Goal: Task Accomplishment & Management: Complete application form

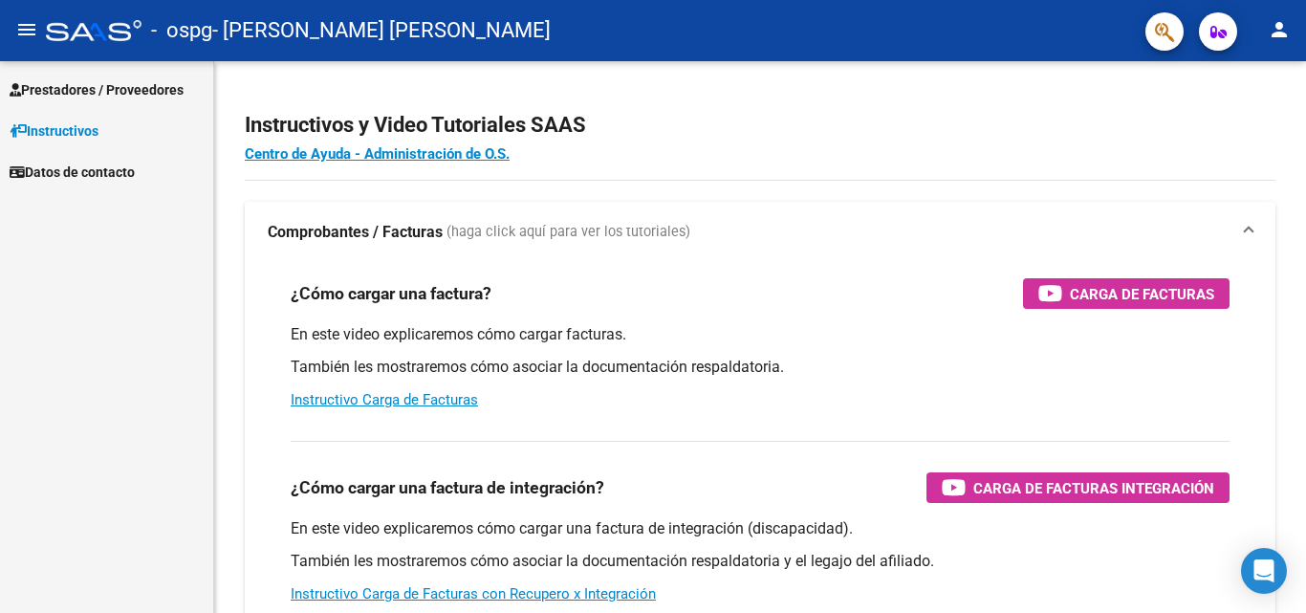
click at [119, 74] on link "Prestadores / Proveedores" at bounding box center [106, 89] width 213 height 41
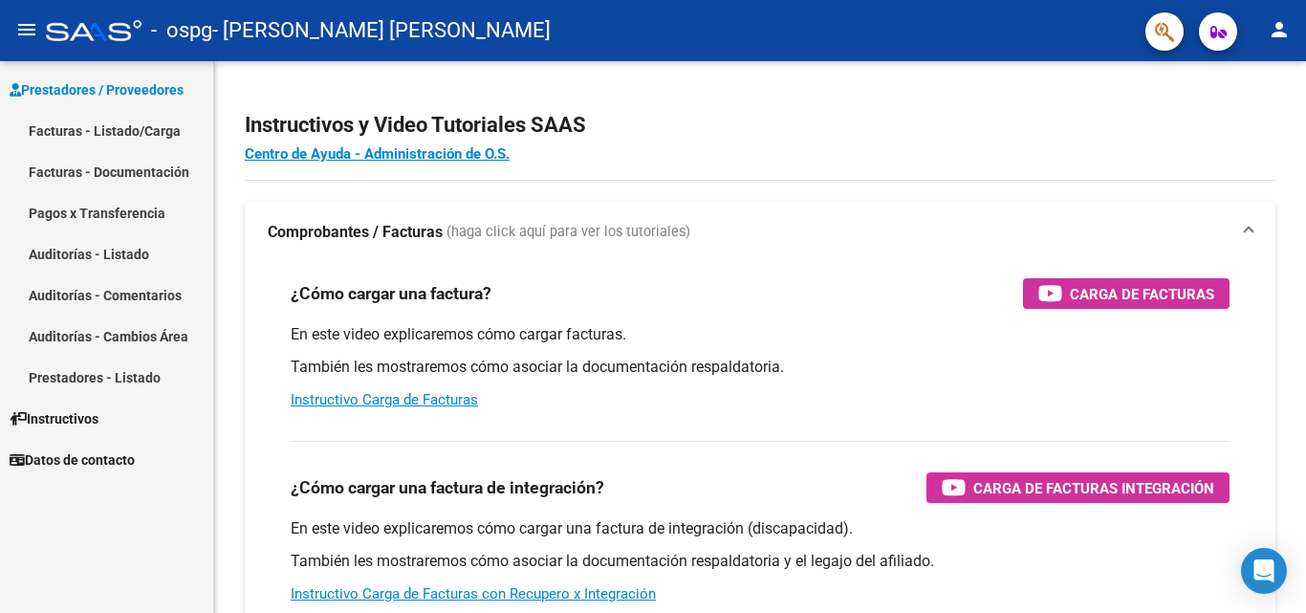
click at [137, 133] on link "Facturas - Listado/Carga" at bounding box center [106, 130] width 213 height 41
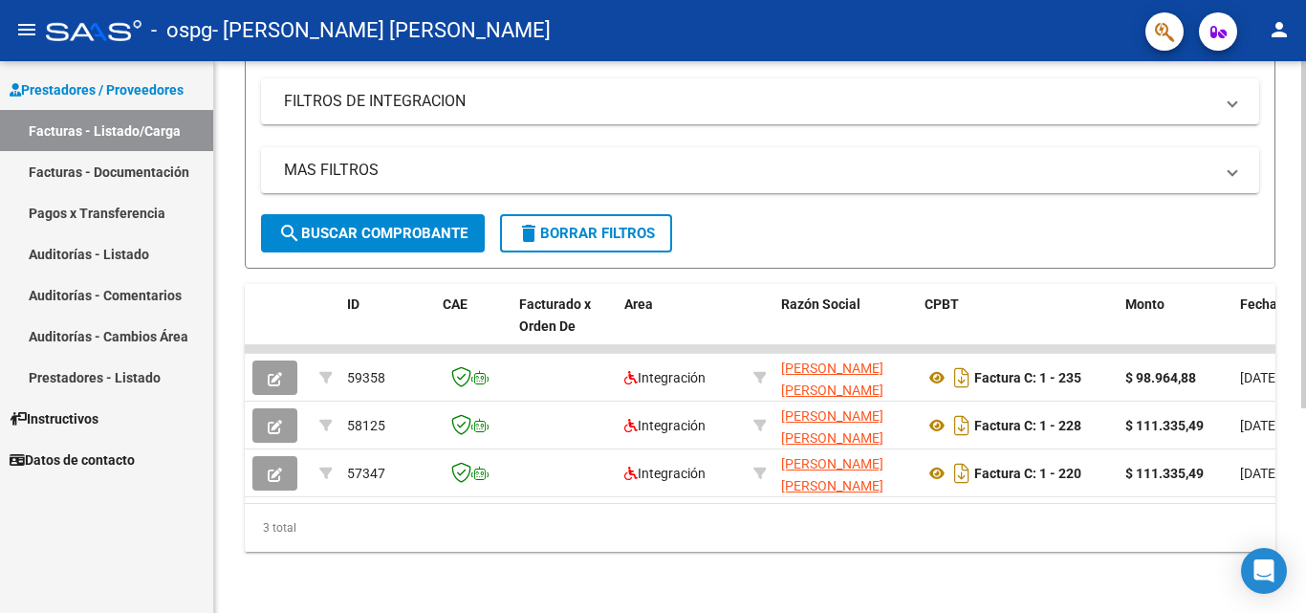
scroll to position [326, 0]
click at [1298, 370] on div "Video tutorial PRESTADORES -> Listado de CPBTs Emitidos por Prestadores / Prove…" at bounding box center [762, 182] width 1096 height 862
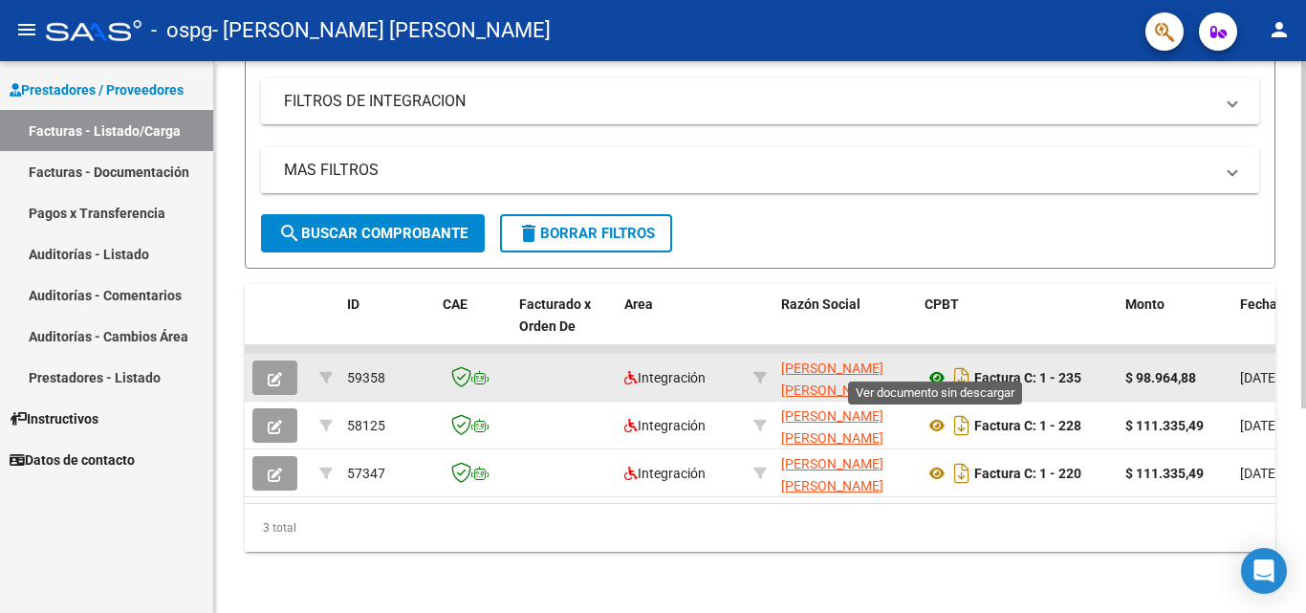
click at [932, 366] on icon at bounding box center [936, 377] width 25 height 23
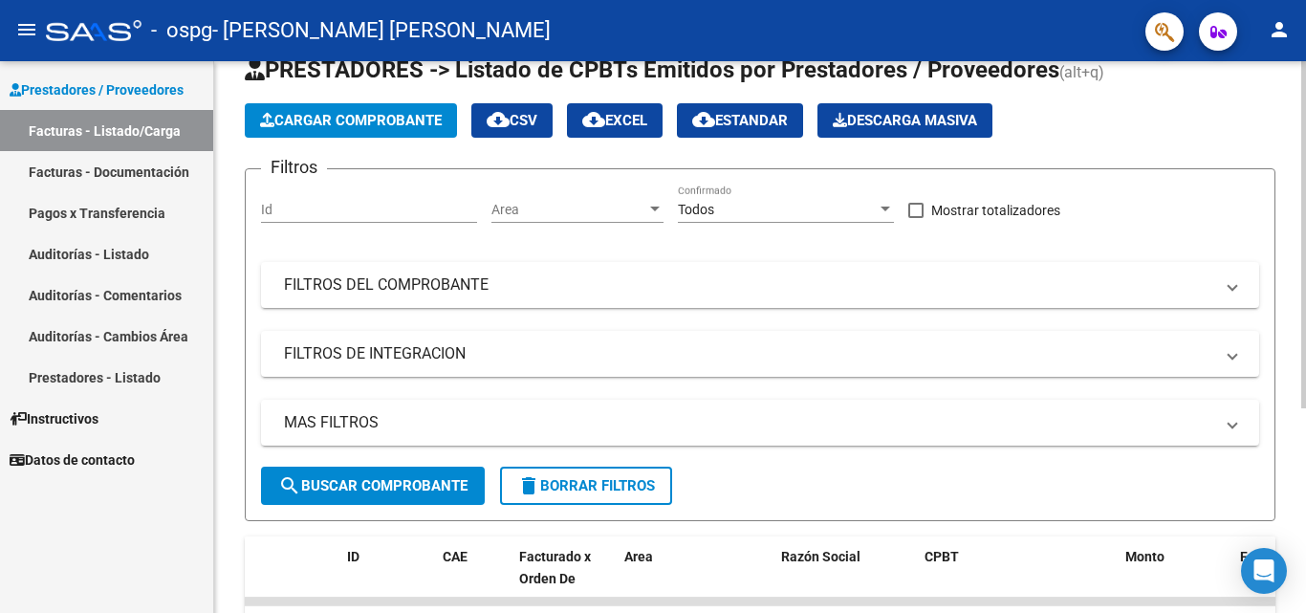
scroll to position [45, 0]
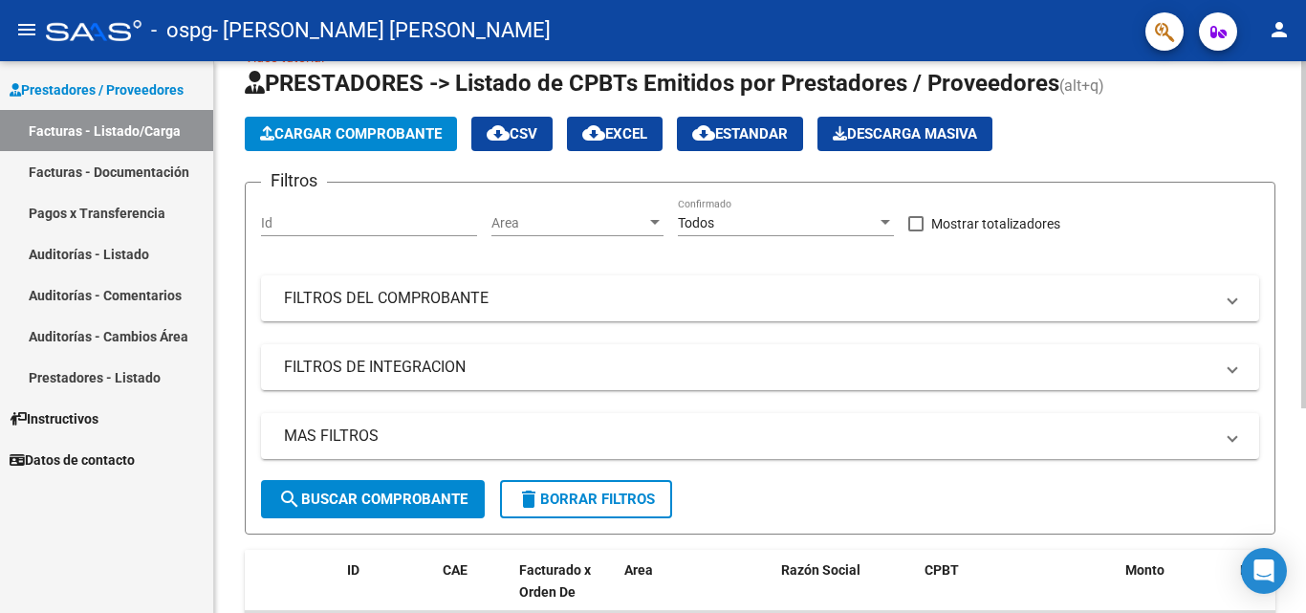
click at [1301, 160] on div at bounding box center [1303, 264] width 5 height 347
click at [422, 135] on span "Cargar Comprobante" at bounding box center [351, 133] width 182 height 17
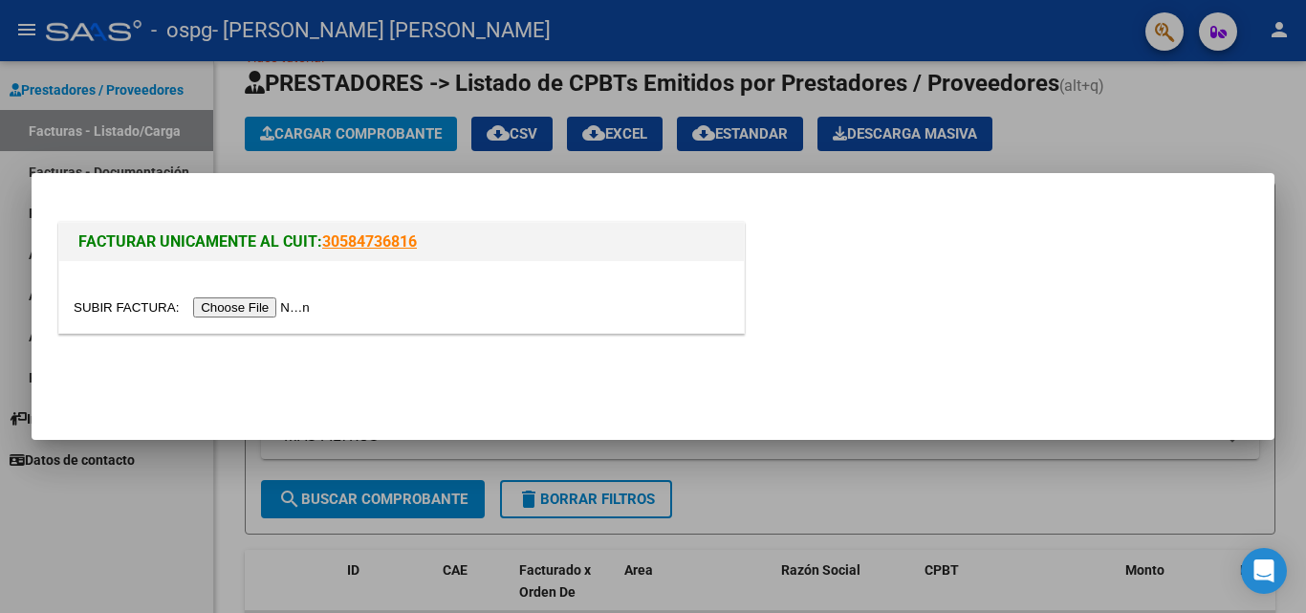
click at [304, 305] on input "file" at bounding box center [195, 307] width 242 height 20
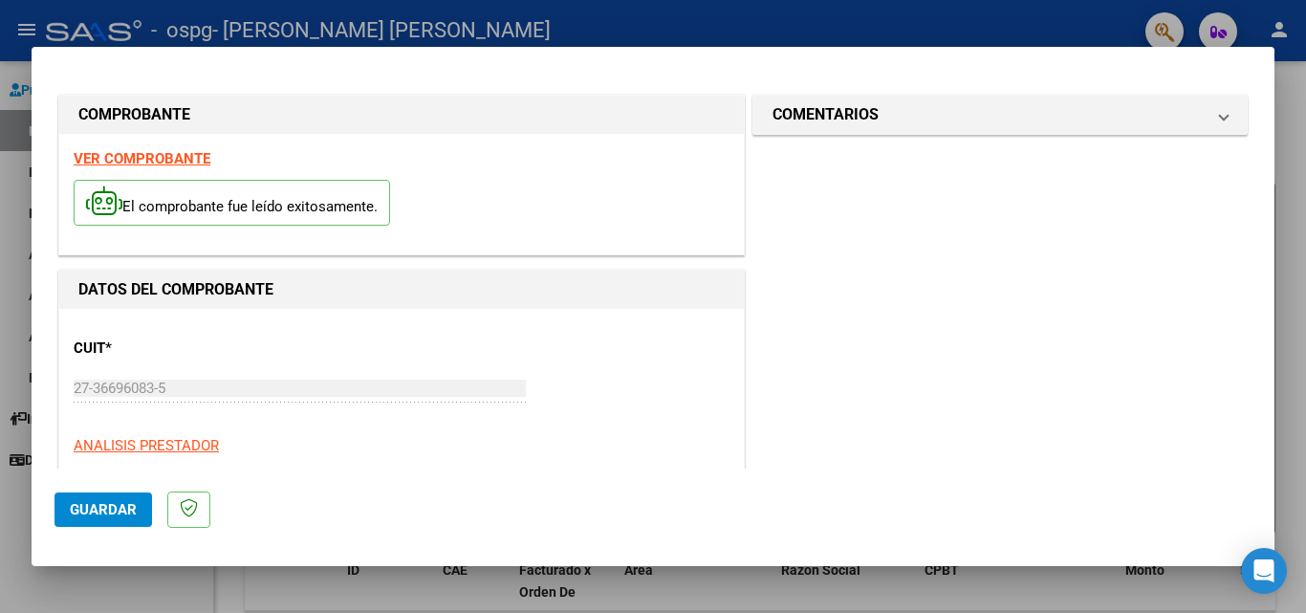
click at [122, 505] on span "Guardar" at bounding box center [103, 509] width 67 height 17
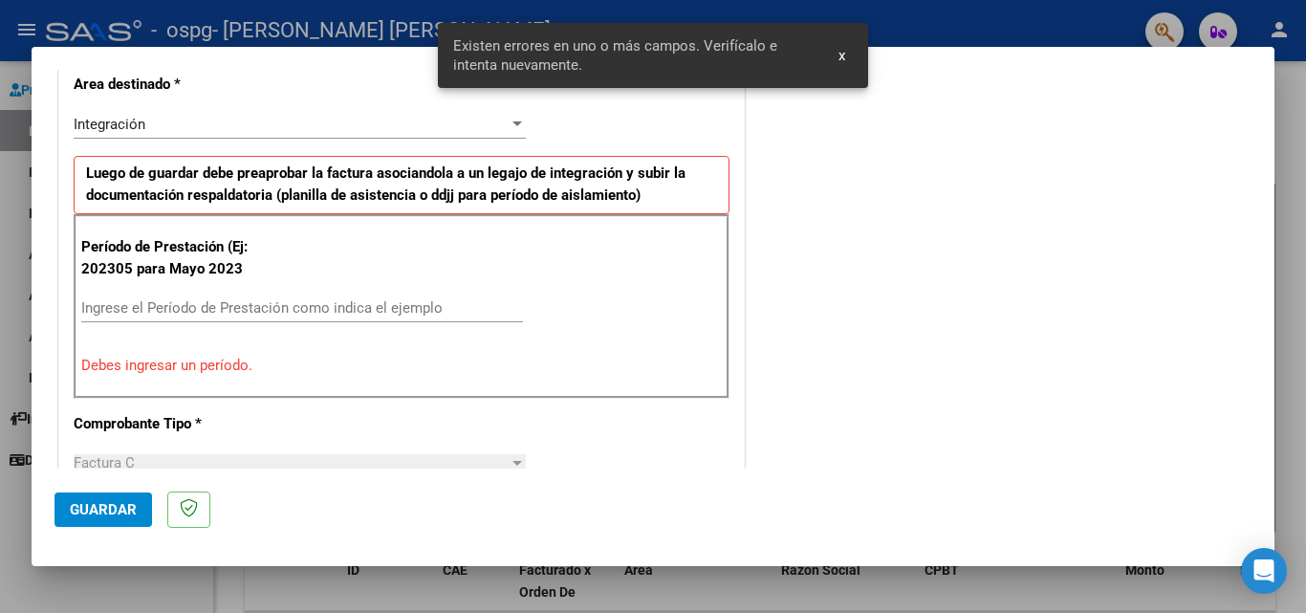
scroll to position [431, 0]
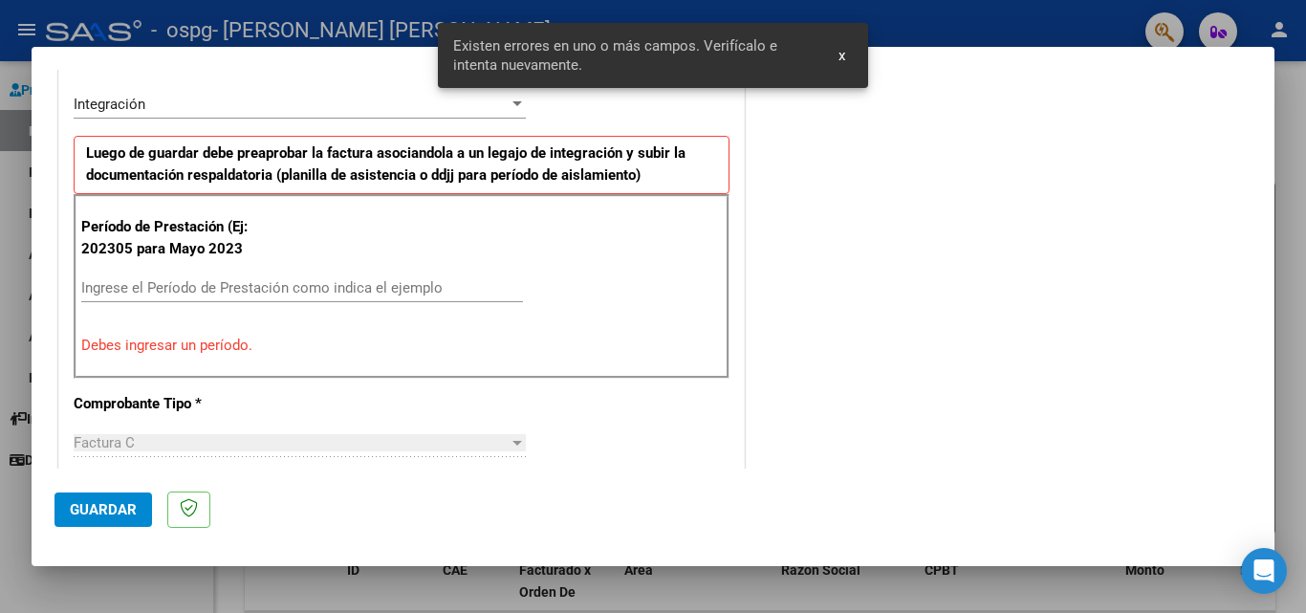
click at [119, 294] on input "Ingrese el Período de Prestación como indica el ejemplo" at bounding box center [302, 287] width 442 height 17
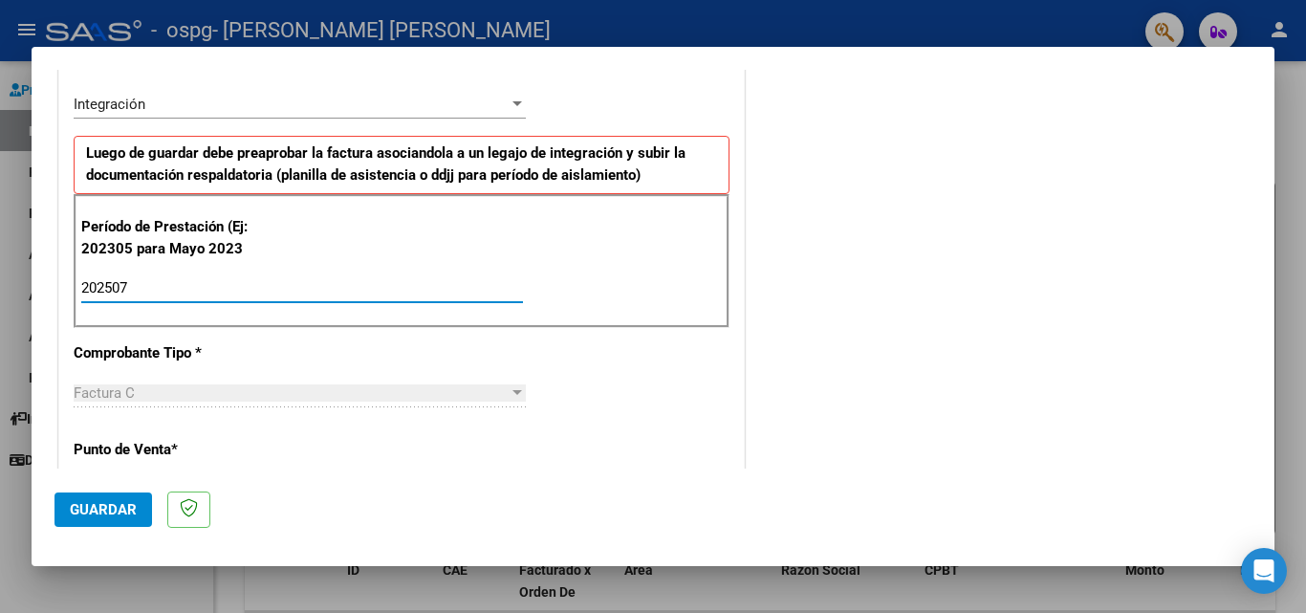
type input "202507"
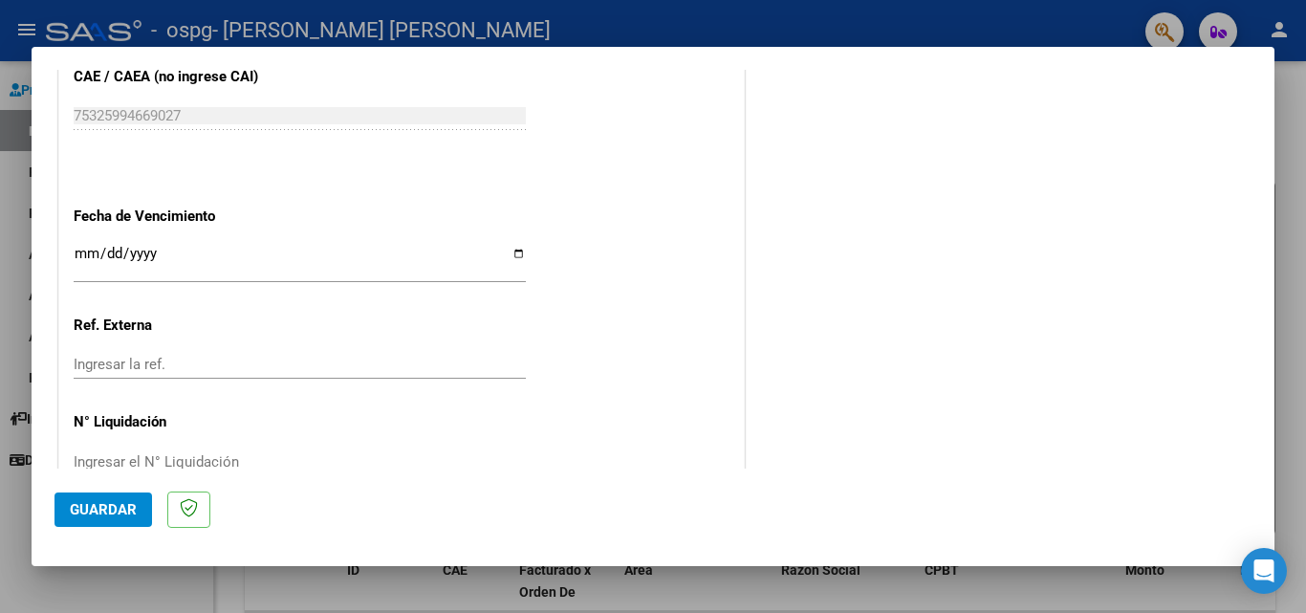
scroll to position [1212, 0]
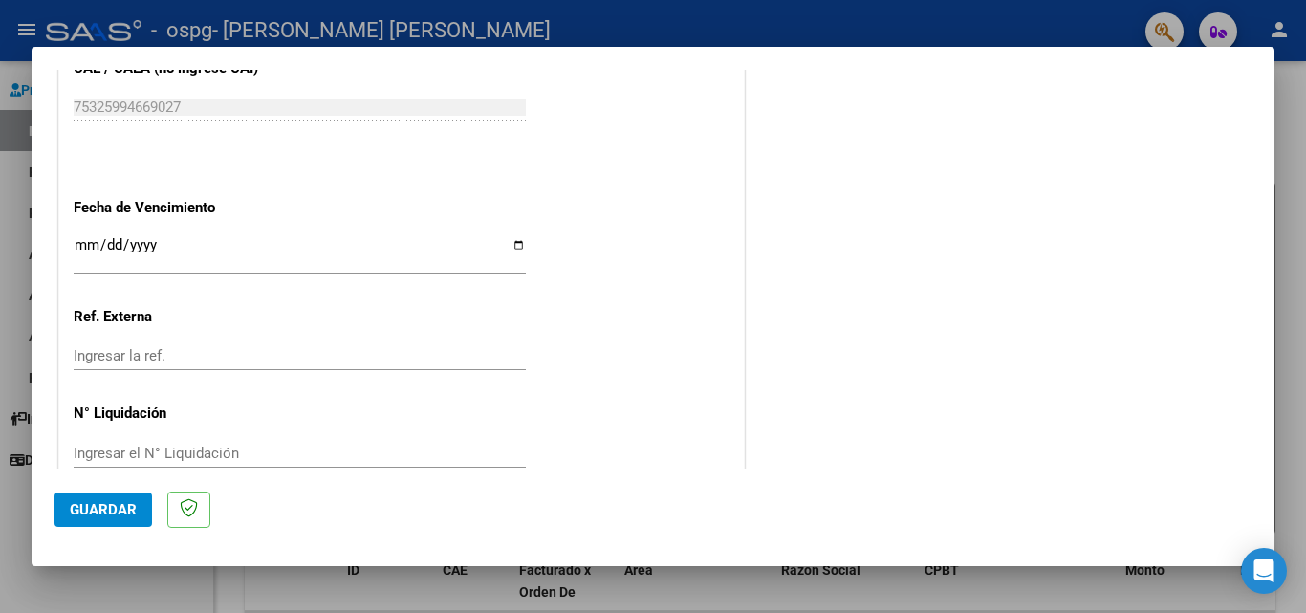
click at [125, 250] on input "Ingresar la fecha" at bounding box center [300, 252] width 452 height 31
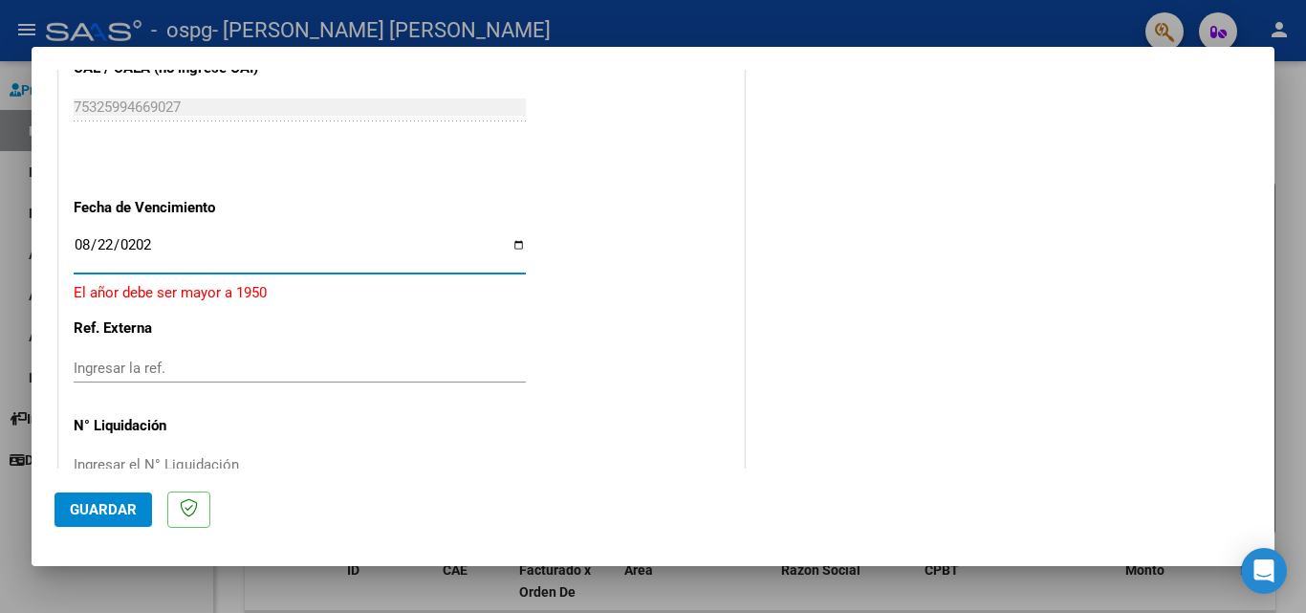
type input "[DATE]"
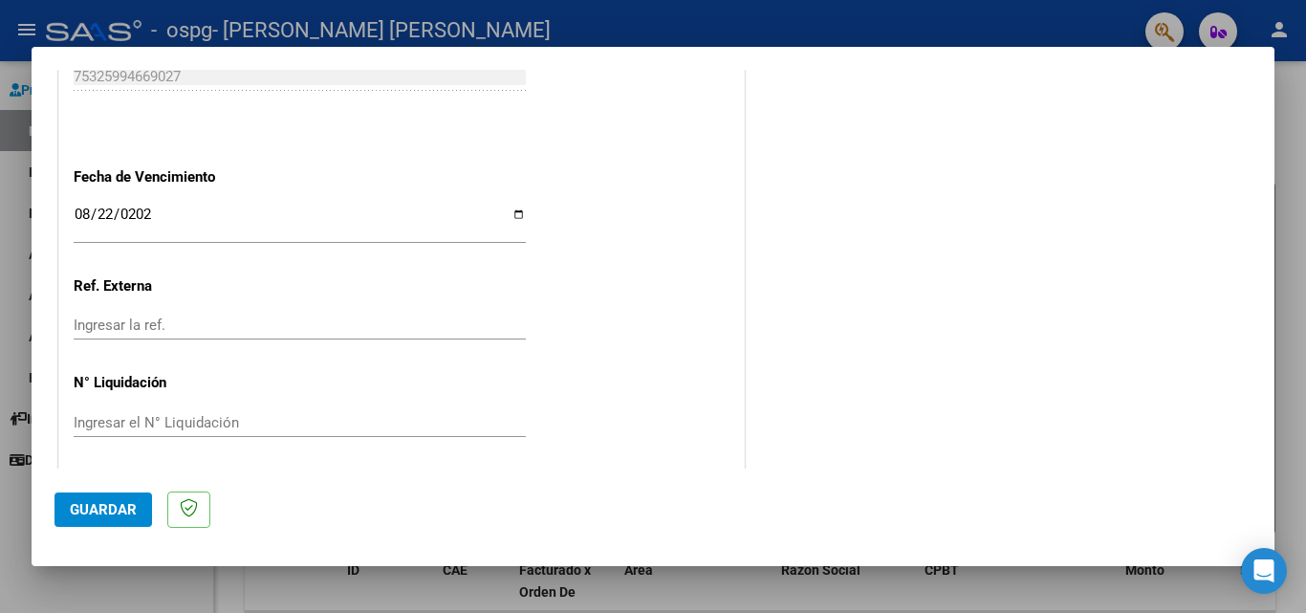
scroll to position [1247, 0]
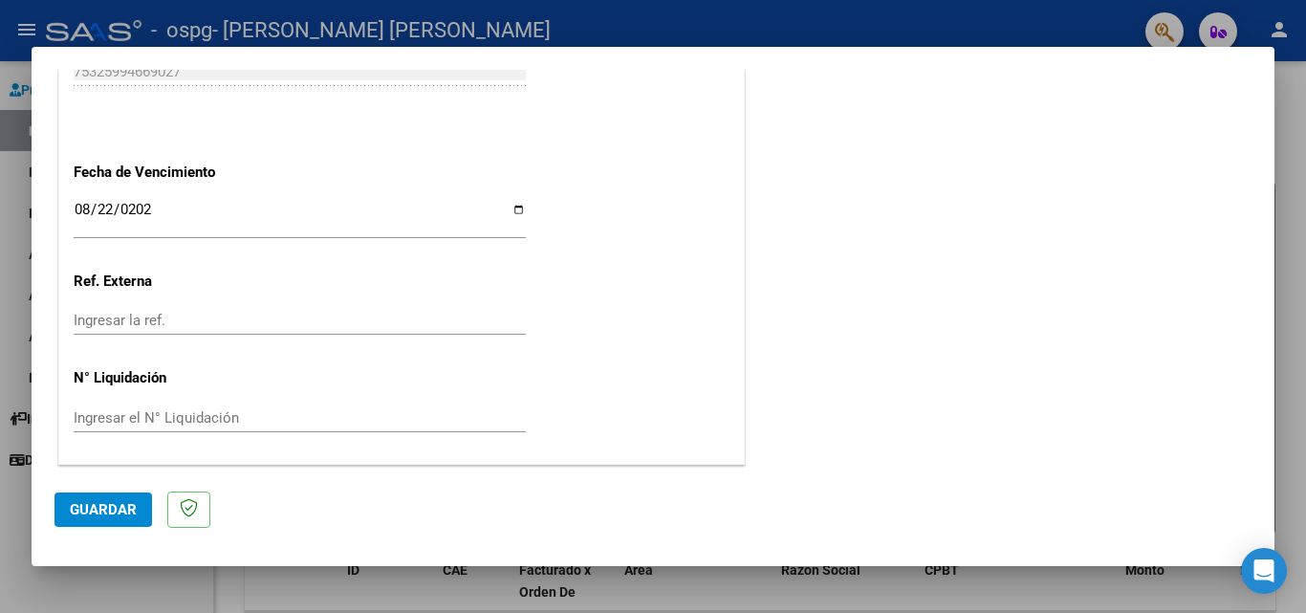
click at [118, 505] on span "Guardar" at bounding box center [103, 509] width 67 height 17
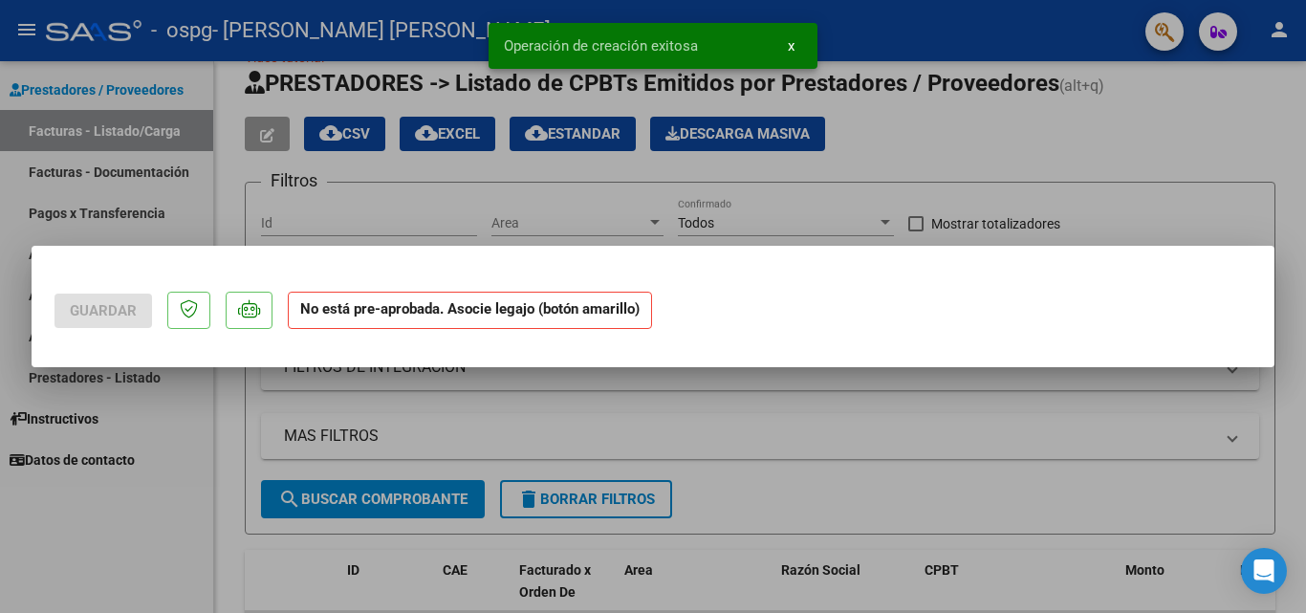
scroll to position [0, 0]
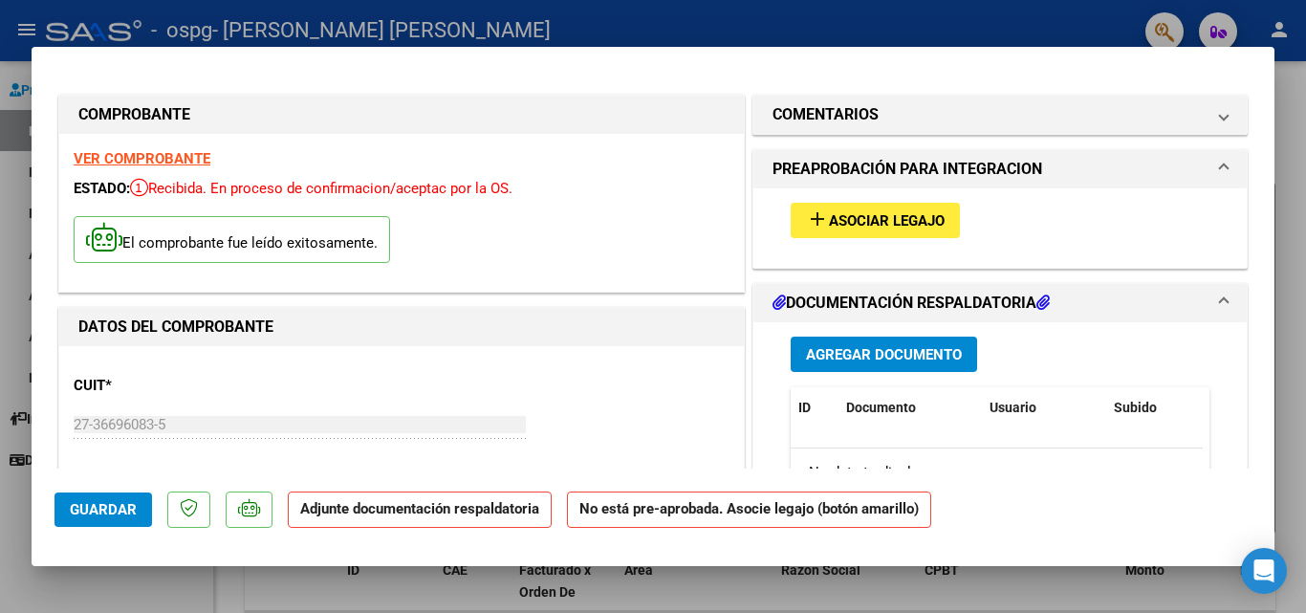
click at [891, 217] on span "Asociar Legajo" at bounding box center [887, 220] width 116 height 17
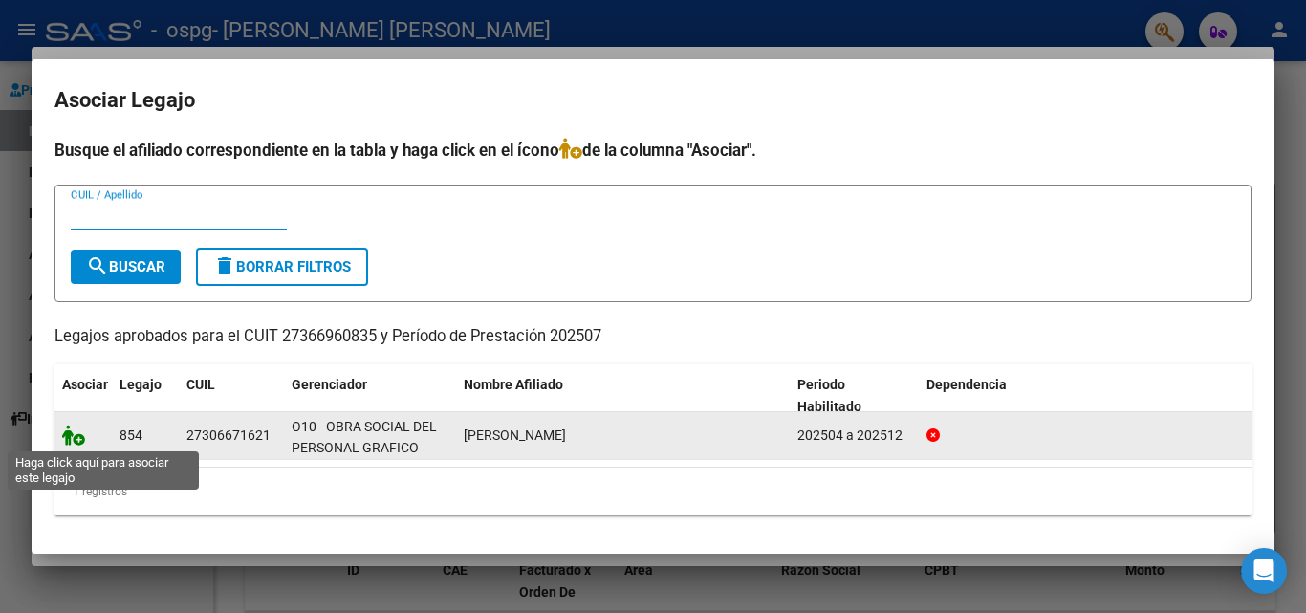
click at [65, 430] on icon at bounding box center [73, 434] width 23 height 21
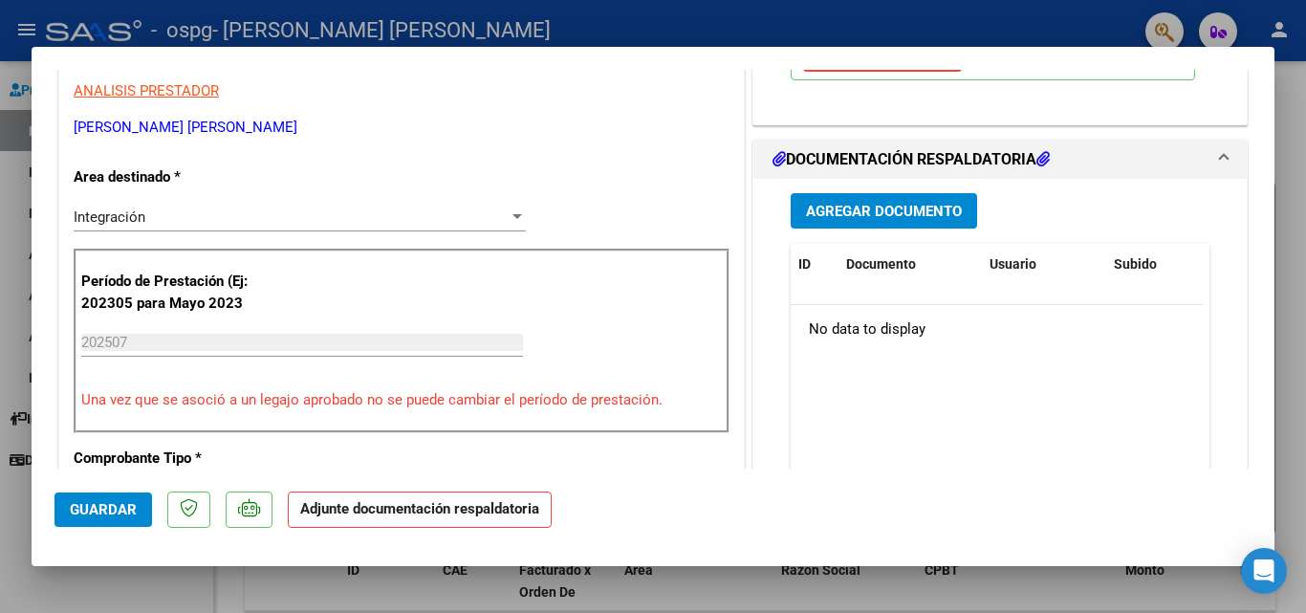
scroll to position [486, 0]
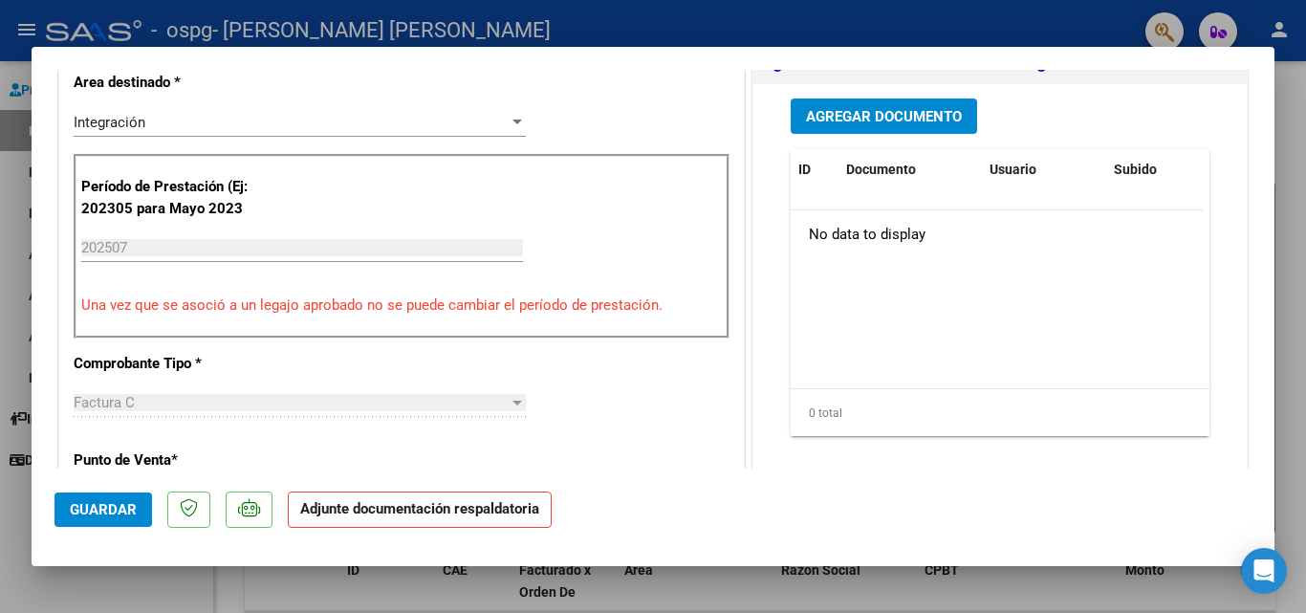
click at [935, 118] on span "Agregar Documento" at bounding box center [884, 116] width 156 height 17
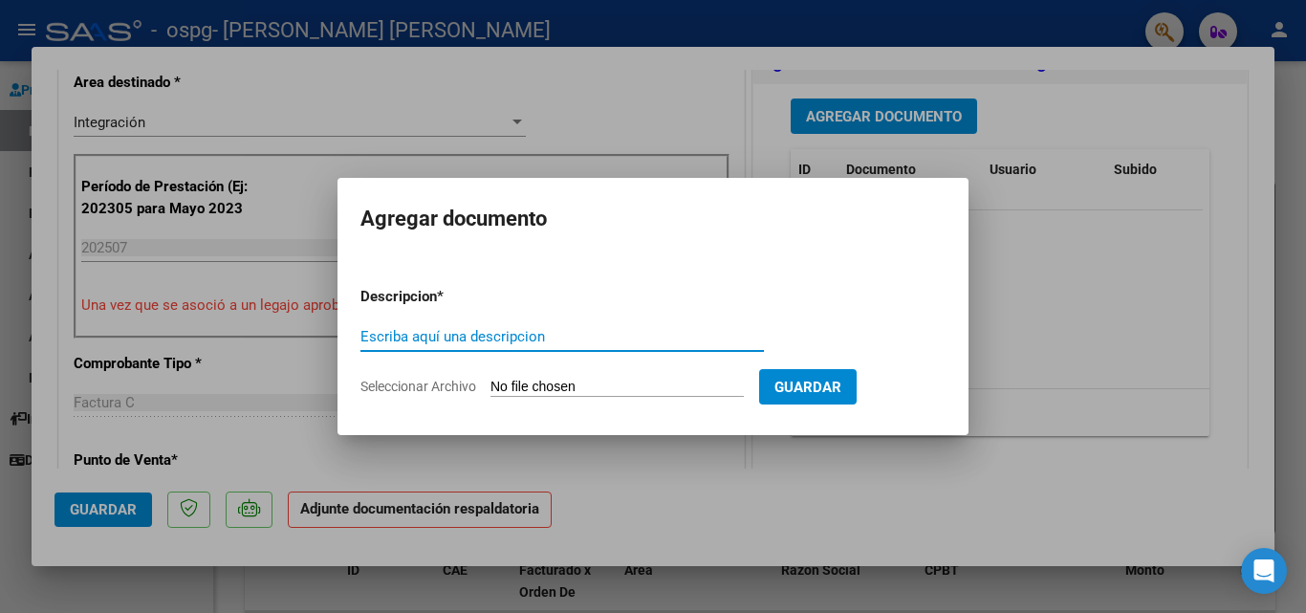
click at [438, 336] on input "Escriba aquí una descripcion" at bounding box center [561, 336] width 403 height 17
click at [468, 339] on input "Factura" at bounding box center [561, 336] width 403 height 17
type input "F"
type input "Planilla asistencia"
click at [669, 382] on input "Seleccionar Archivo" at bounding box center [616, 387] width 253 height 18
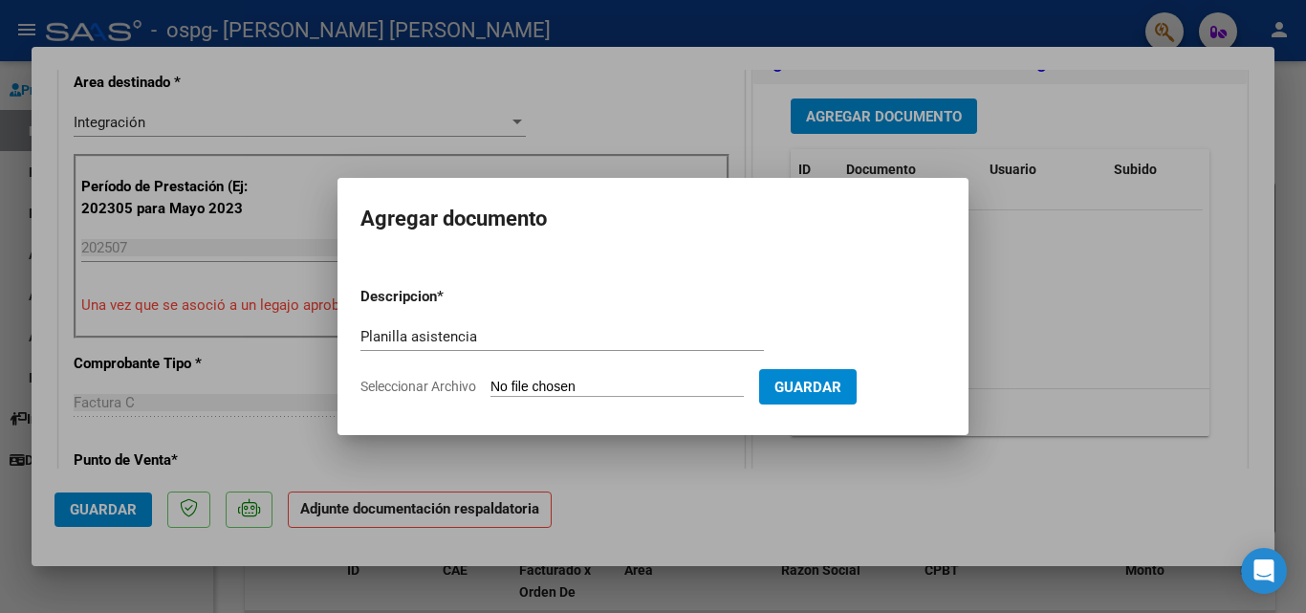
click at [530, 380] on input "Seleccionar Archivo" at bounding box center [616, 387] width 253 height 18
type input "C:\fakepath\[DATE].jpg"
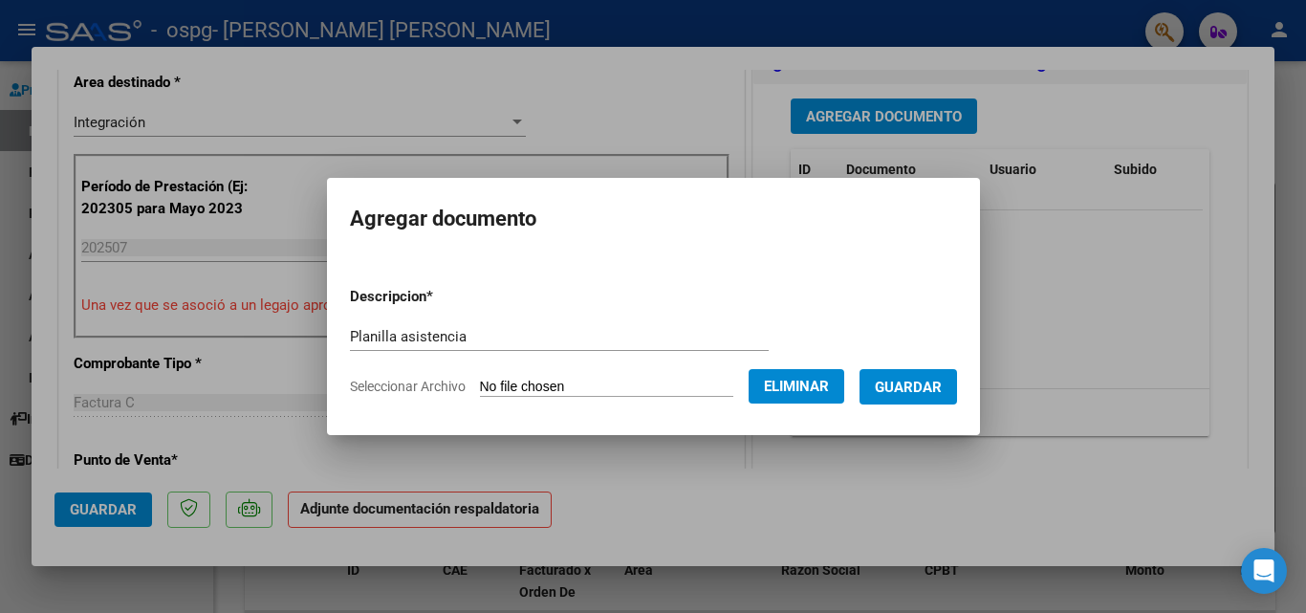
click at [930, 384] on span "Guardar" at bounding box center [908, 386] width 67 height 17
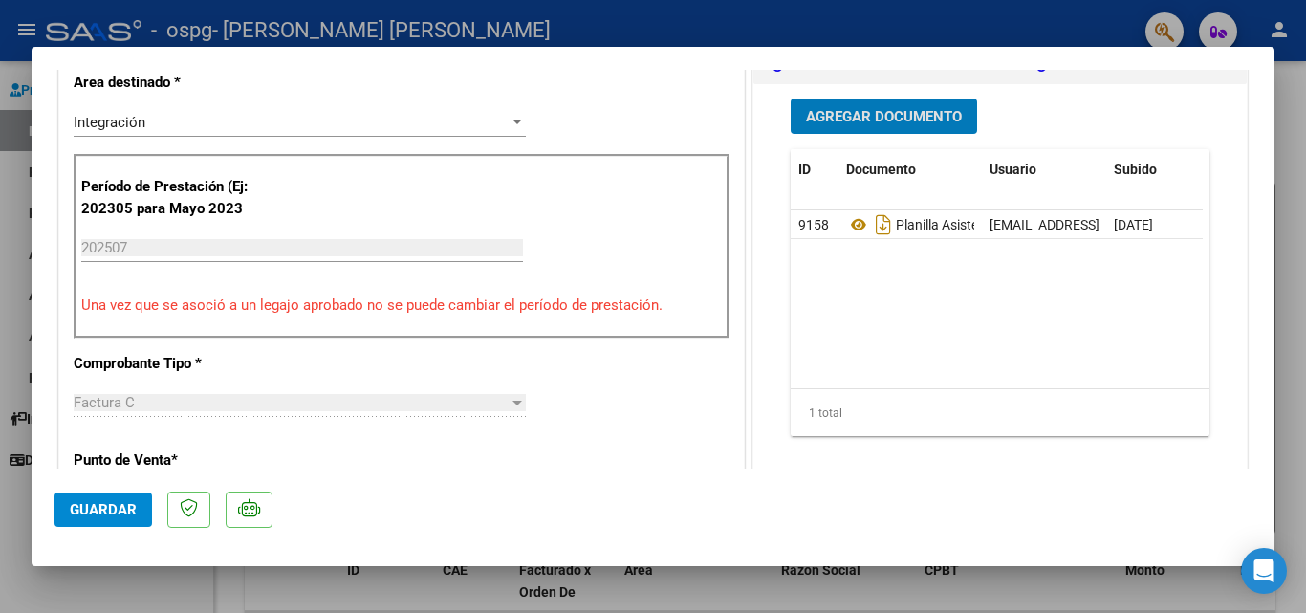
click at [918, 110] on span "Agregar Documento" at bounding box center [884, 116] width 156 height 17
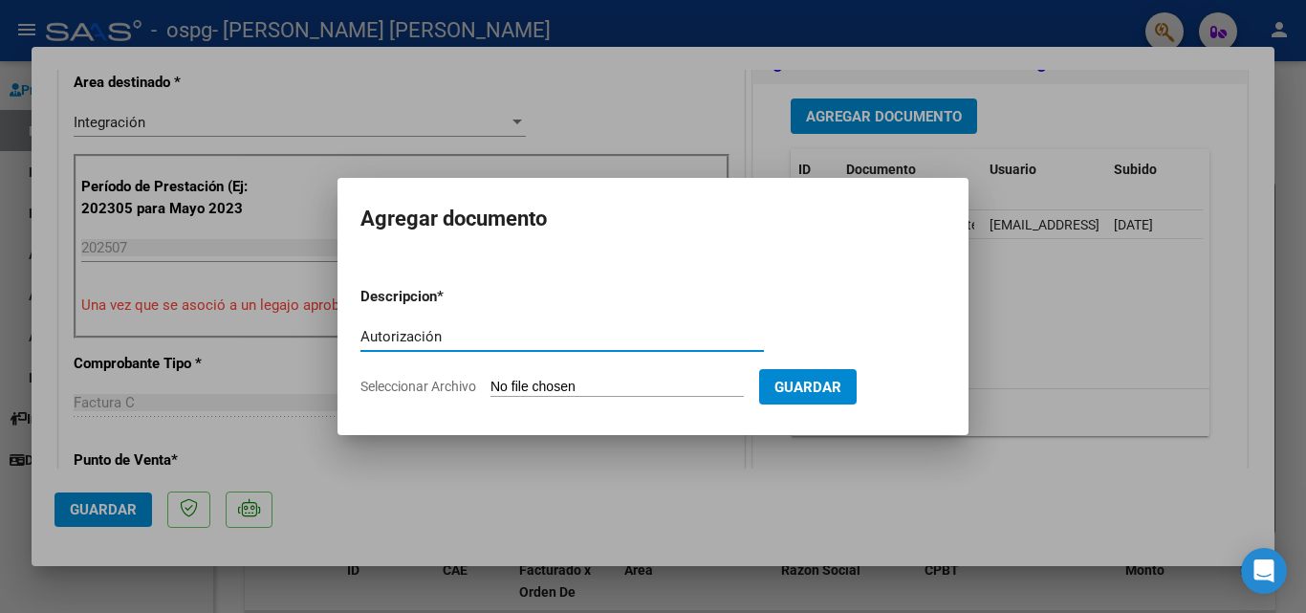
type input "Autorización"
click at [508, 389] on input "Seleccionar Archivo" at bounding box center [616, 387] width 253 height 18
type input "C:\fakepath\AUTORIZACIONES 2025.odt2 (1).odt"
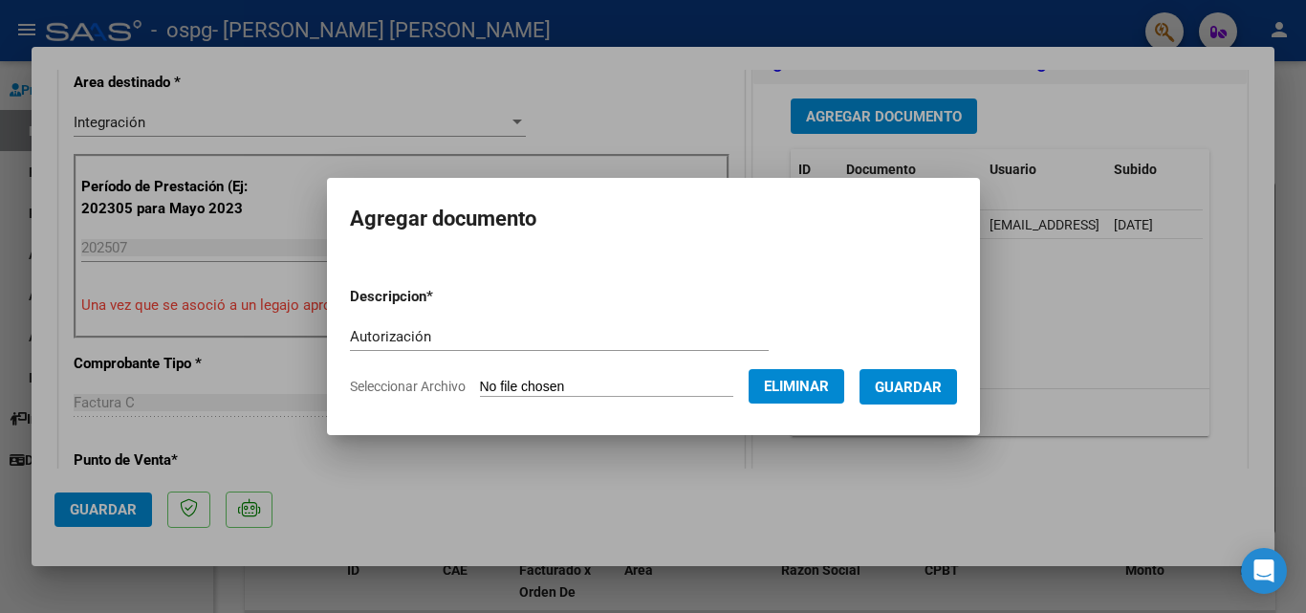
click at [922, 383] on span "Guardar" at bounding box center [908, 386] width 67 height 17
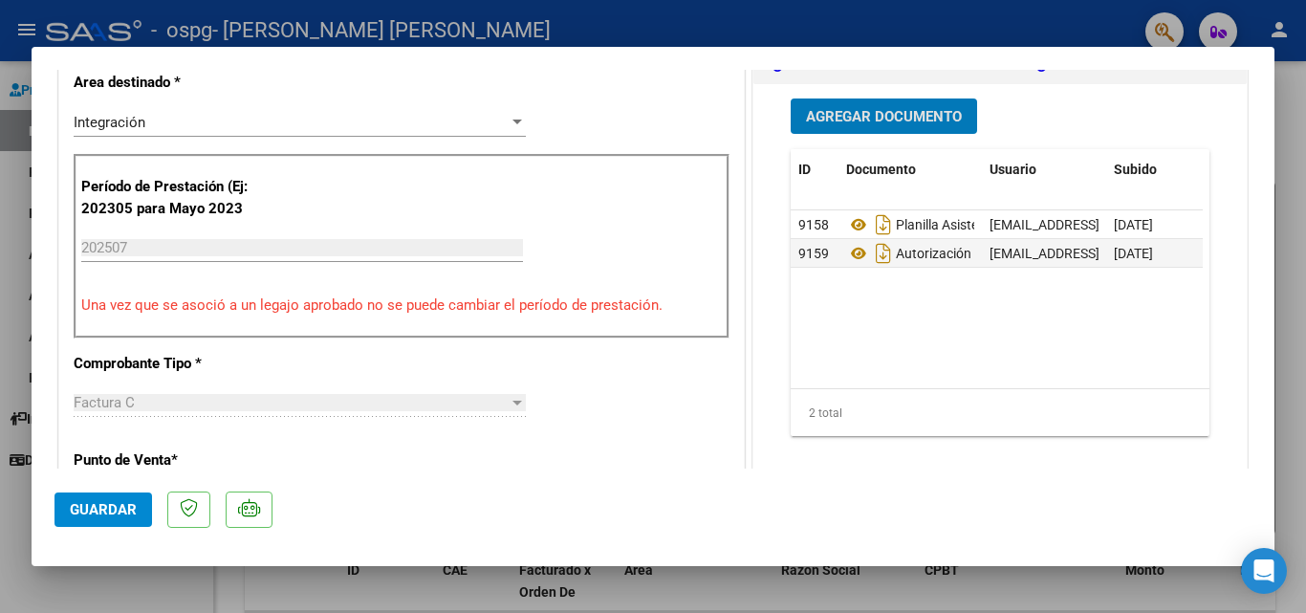
click at [98, 505] on span "Guardar" at bounding box center [103, 509] width 67 height 17
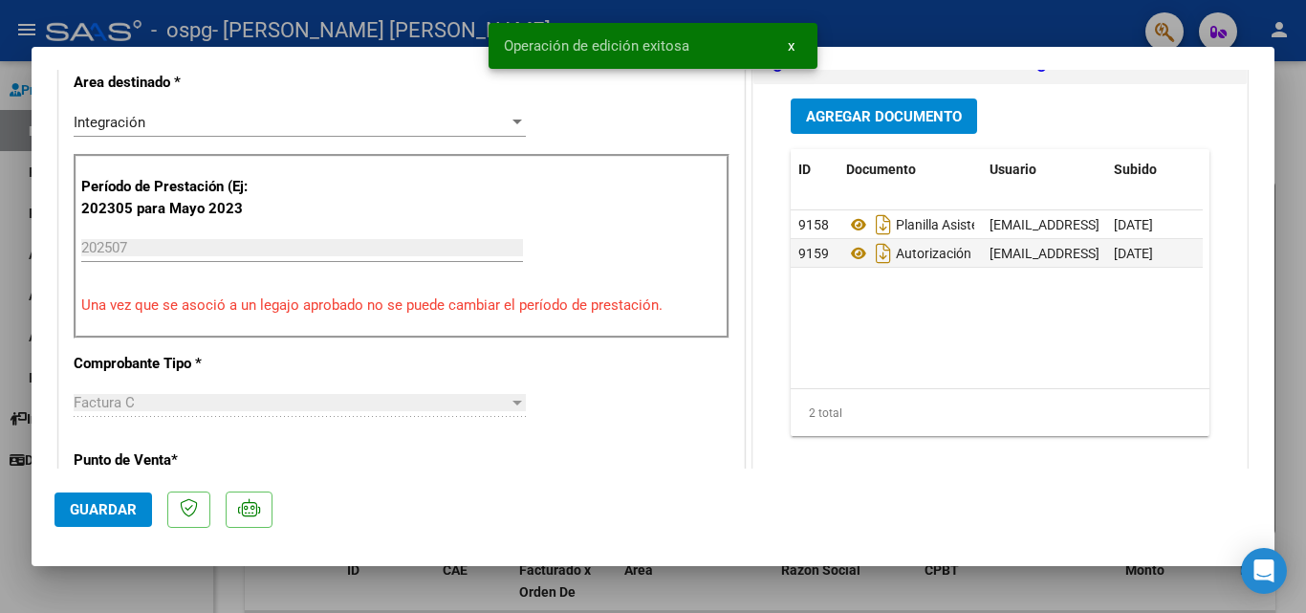
click at [0, 536] on div at bounding box center [653, 306] width 1306 height 613
type input "$ 0,00"
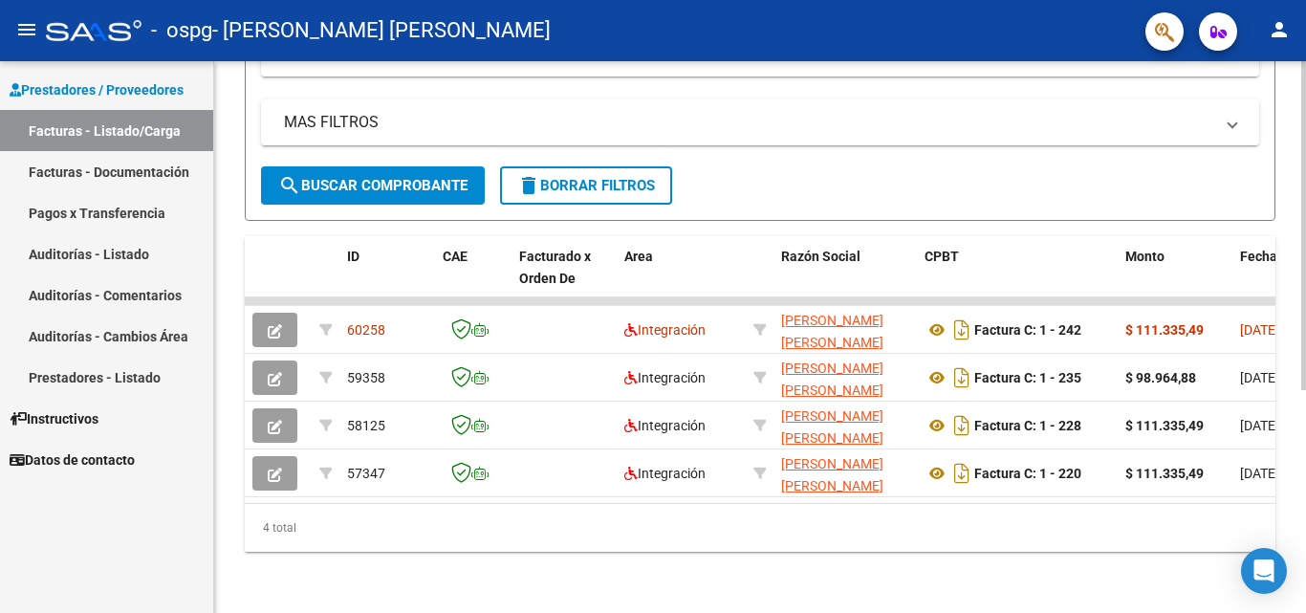
scroll to position [374, 0]
click at [1304, 438] on div at bounding box center [1303, 448] width 5 height 329
click at [809, 487] on datatable-body "60258 Integración [PERSON_NAME] [PERSON_NAME] 27366960835 Factura C: 1 - 242 $ …" at bounding box center [760, 399] width 1030 height 205
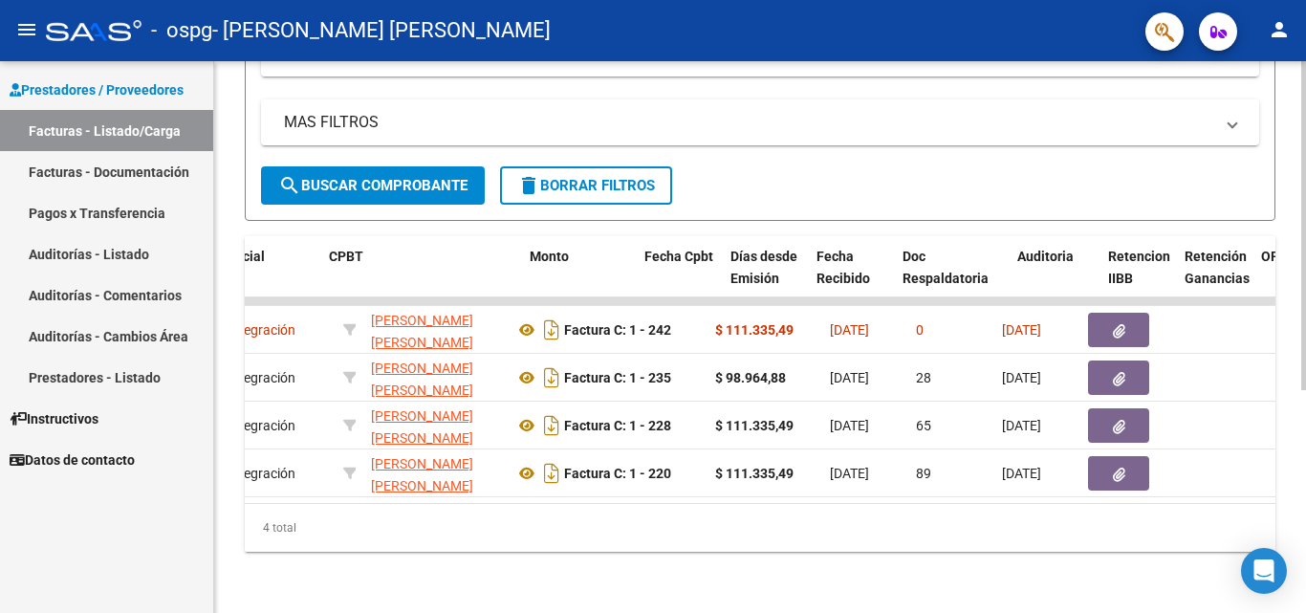
scroll to position [0, 595]
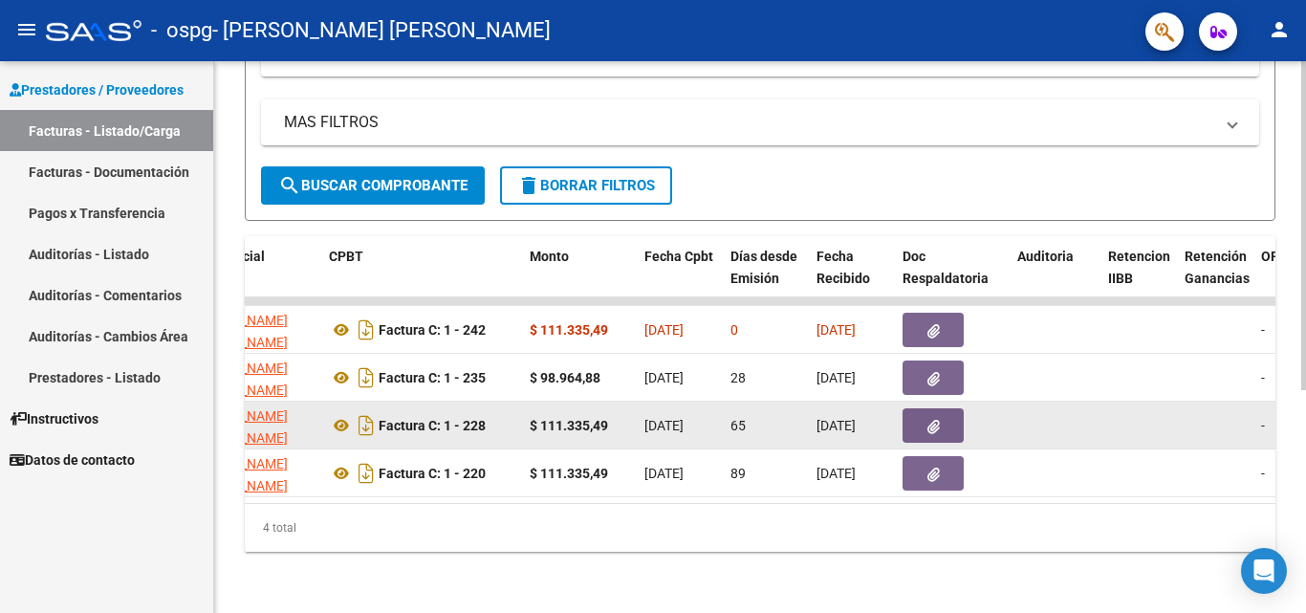
click at [939, 420] on icon "button" at bounding box center [933, 427] width 12 height 14
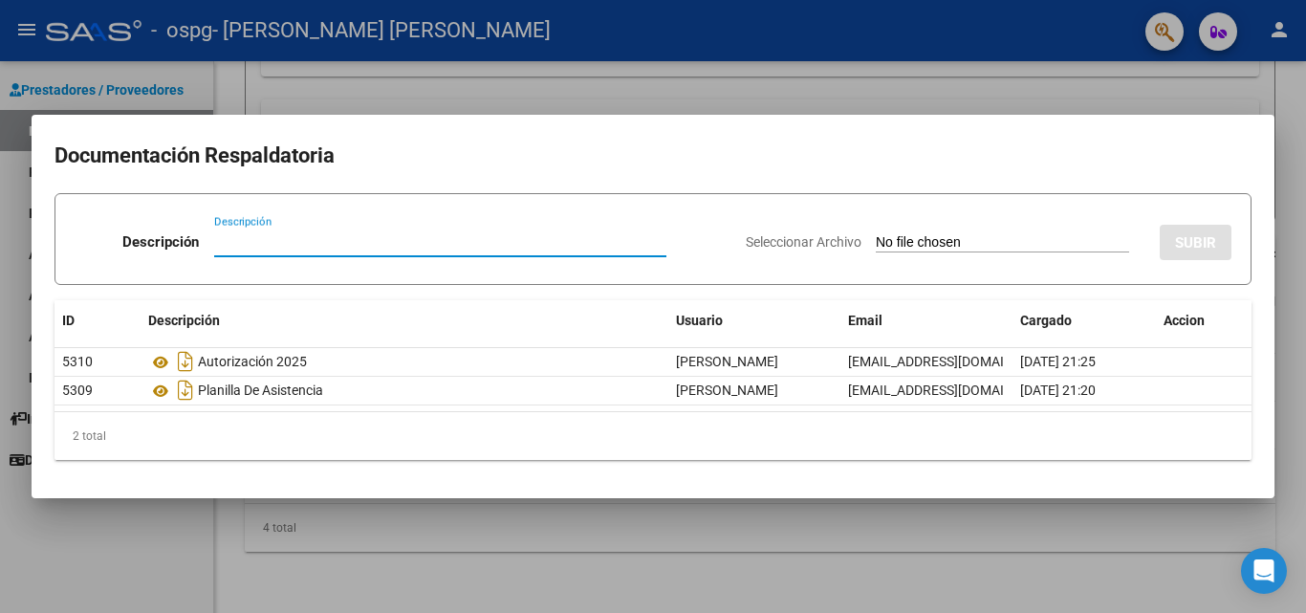
click at [302, 583] on div at bounding box center [653, 306] width 1306 height 613
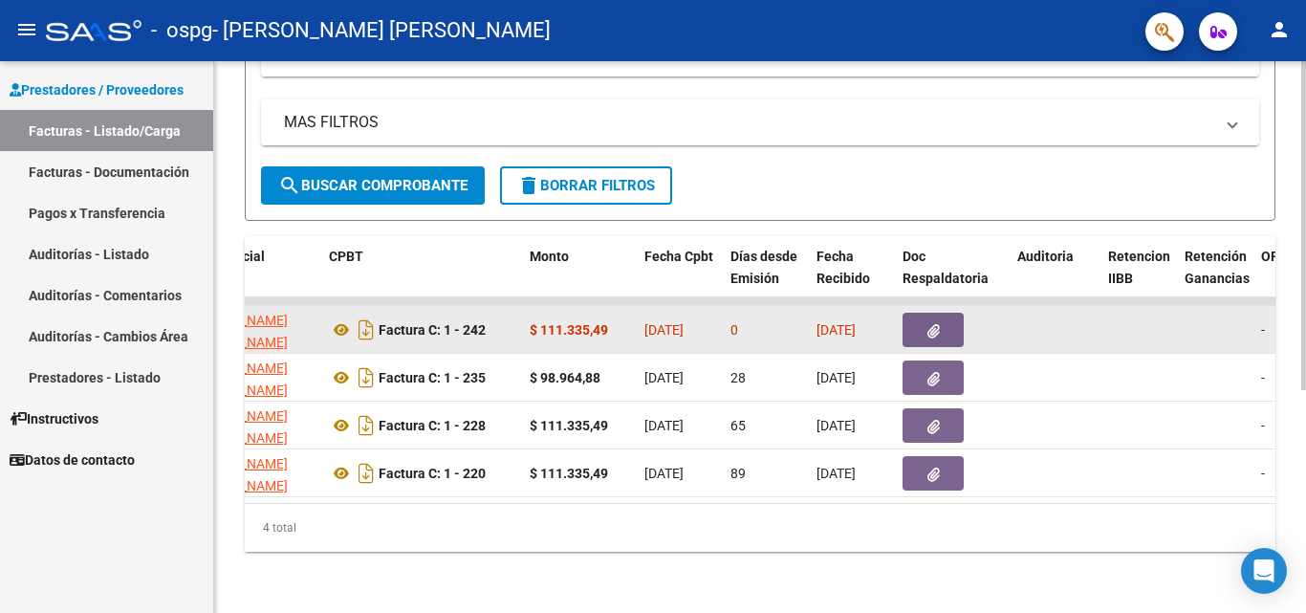
click at [946, 313] on button "button" at bounding box center [932, 330] width 61 height 34
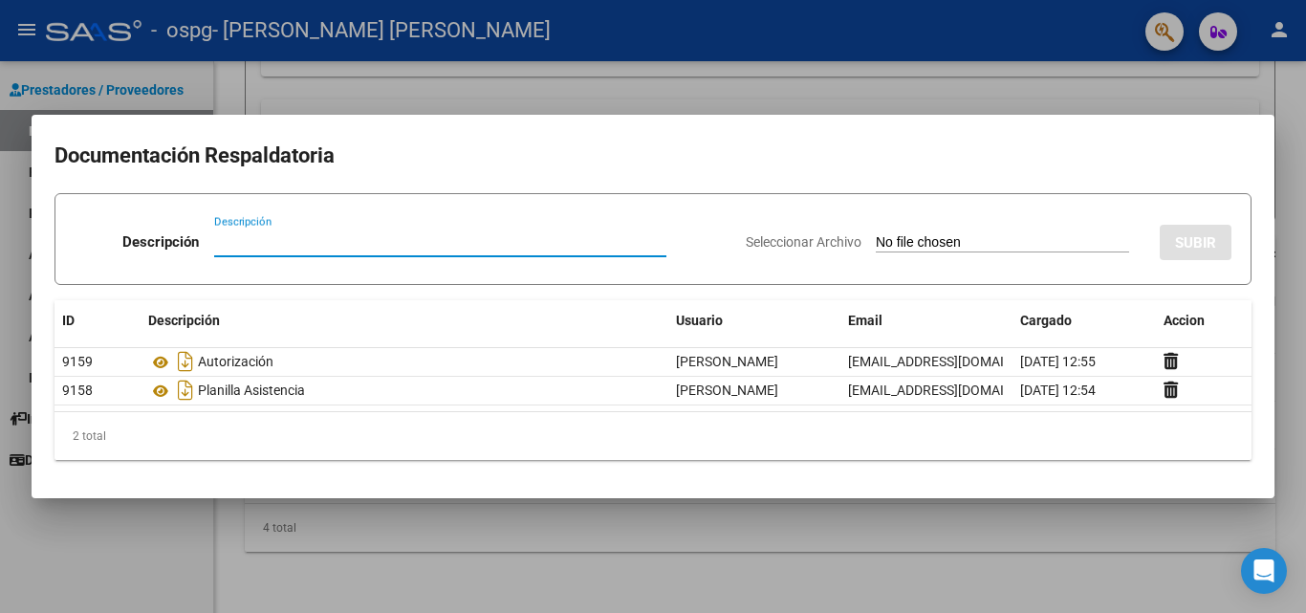
click at [757, 552] on div at bounding box center [653, 306] width 1306 height 613
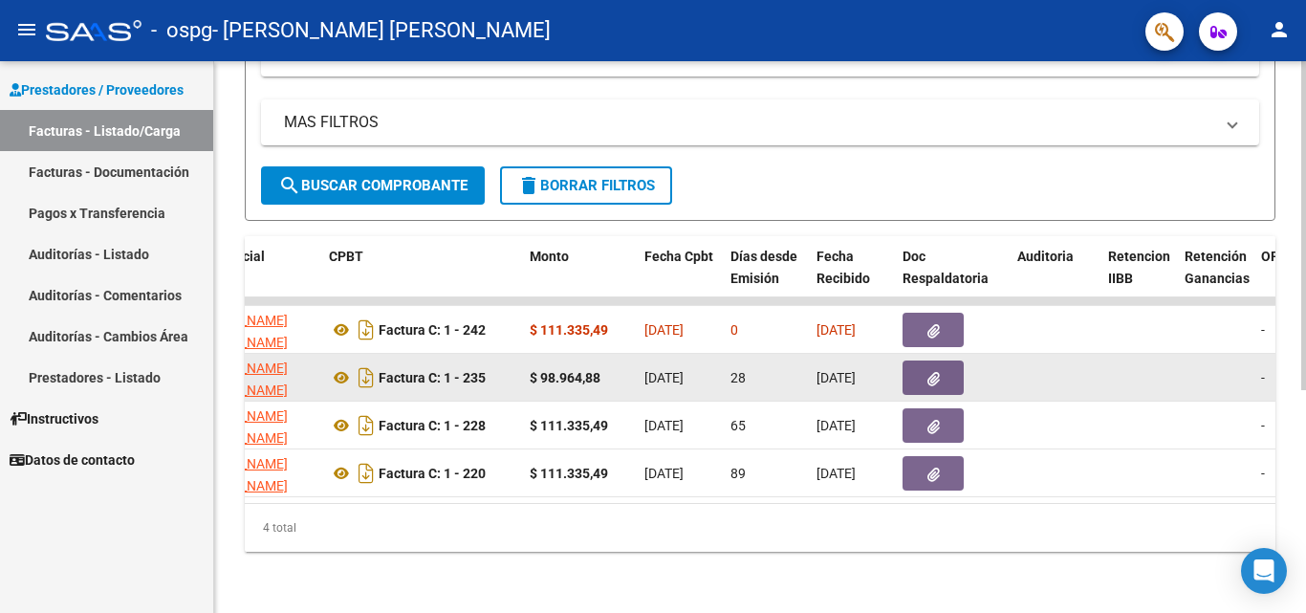
click at [935, 369] on span "button" at bounding box center [933, 377] width 12 height 17
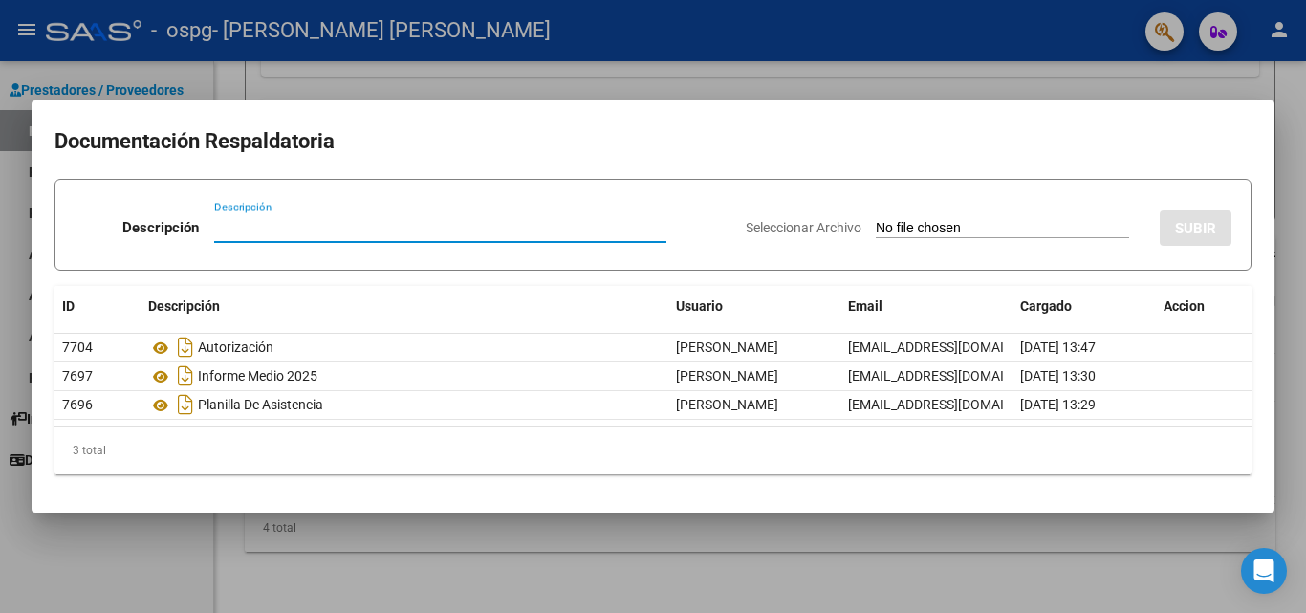
click at [731, 563] on div at bounding box center [653, 306] width 1306 height 613
